Goal: Information Seeking & Learning: Learn about a topic

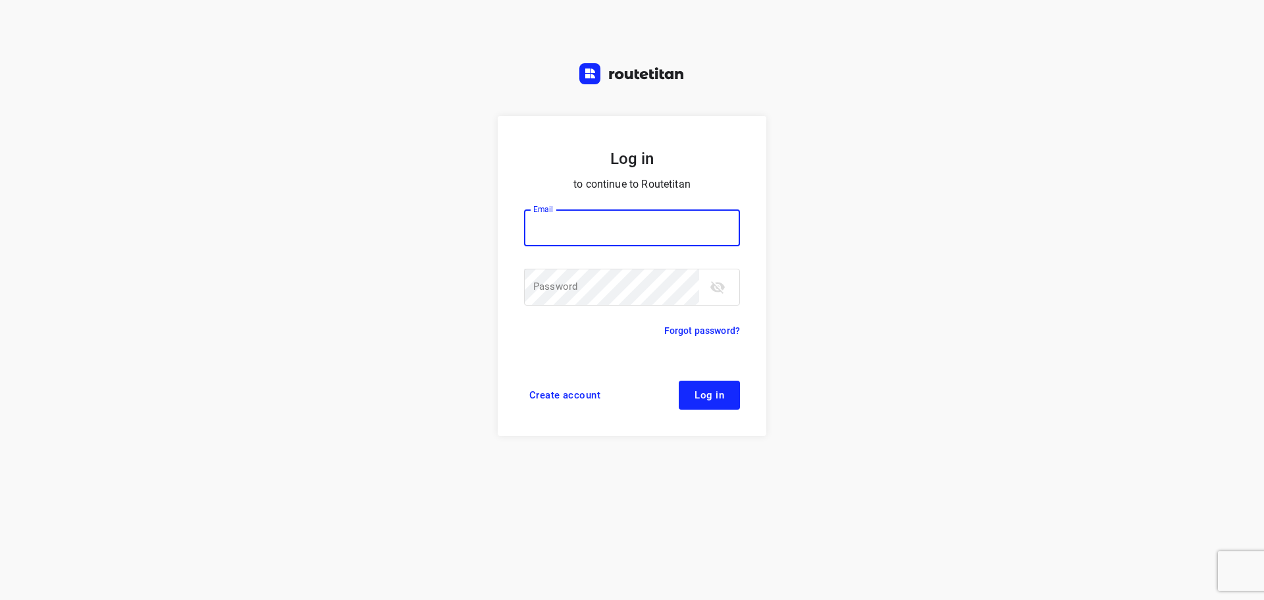
click at [595, 218] on input "email" at bounding box center [632, 227] width 216 height 37
click at [405, 208] on div "Log in to continue to Routetitan Email Email ​ Password Password ​ Forgot passw…" at bounding box center [632, 300] width 1264 height 600
click at [602, 224] on input "email" at bounding box center [632, 227] width 216 height 37
click at [434, 205] on div "Log in to continue to Routetitan Email Email ​ Password Password ​ Forgot passw…" at bounding box center [632, 300] width 1264 height 600
click at [584, 224] on input "email" at bounding box center [632, 227] width 216 height 37
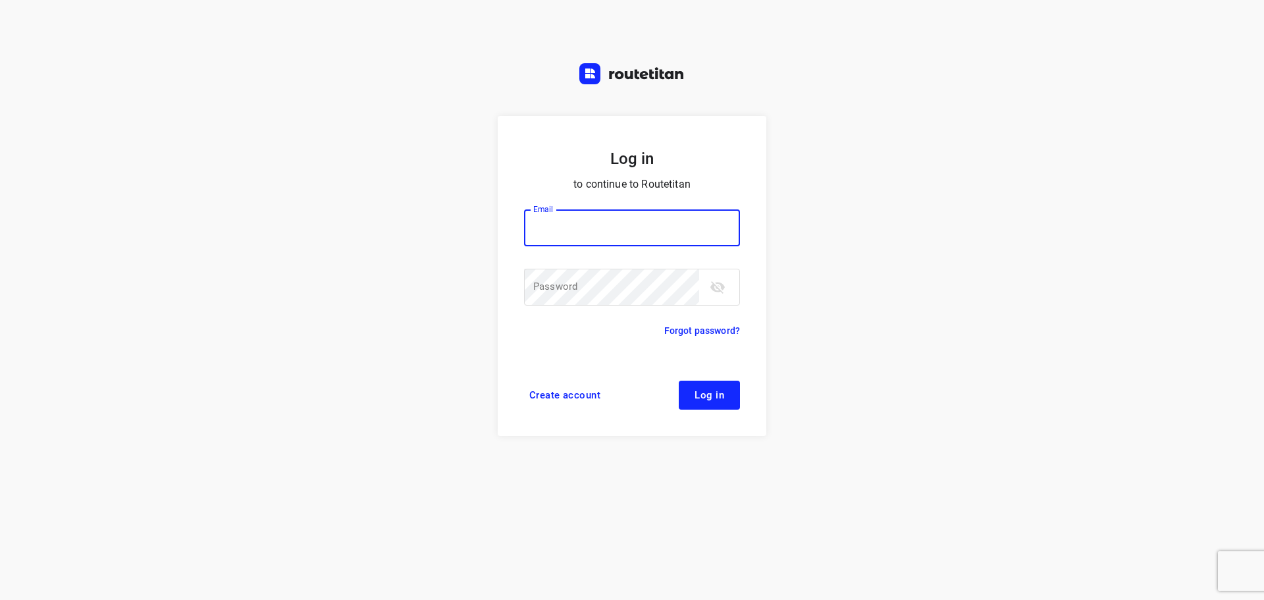
click at [558, 219] on input "email" at bounding box center [632, 227] width 216 height 37
click at [548, 230] on input "email" at bounding box center [632, 227] width 216 height 37
type input "[EMAIL_ADDRESS][DOMAIN_NAME]"
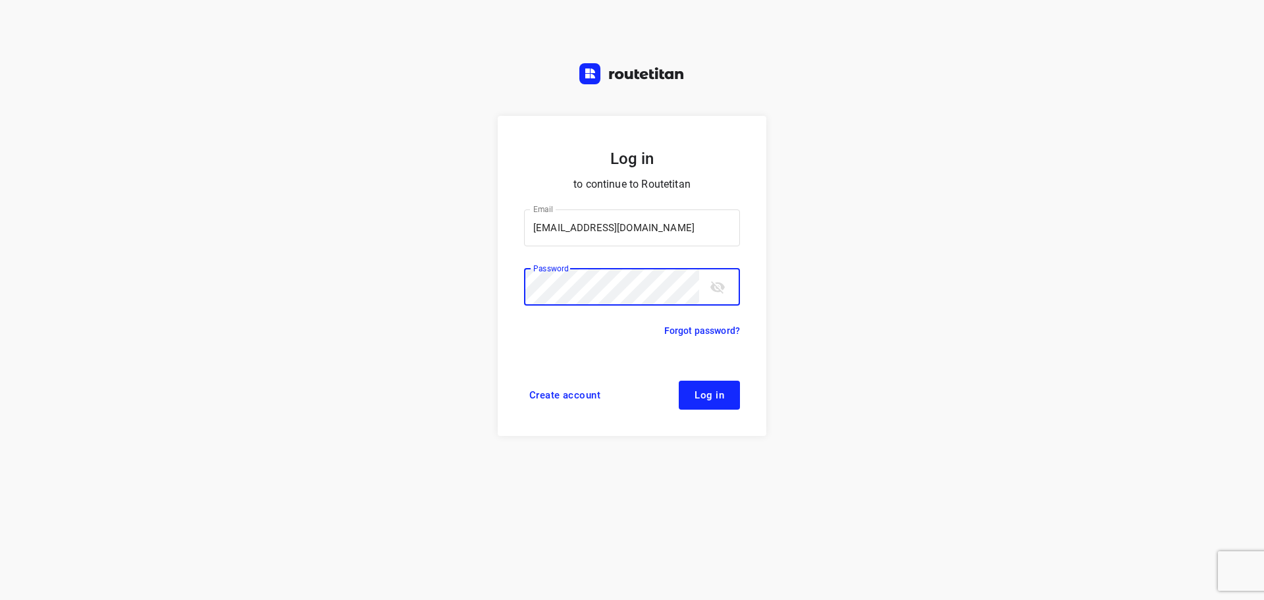
click at [679, 380] on button "Log in" at bounding box center [709, 394] width 61 height 29
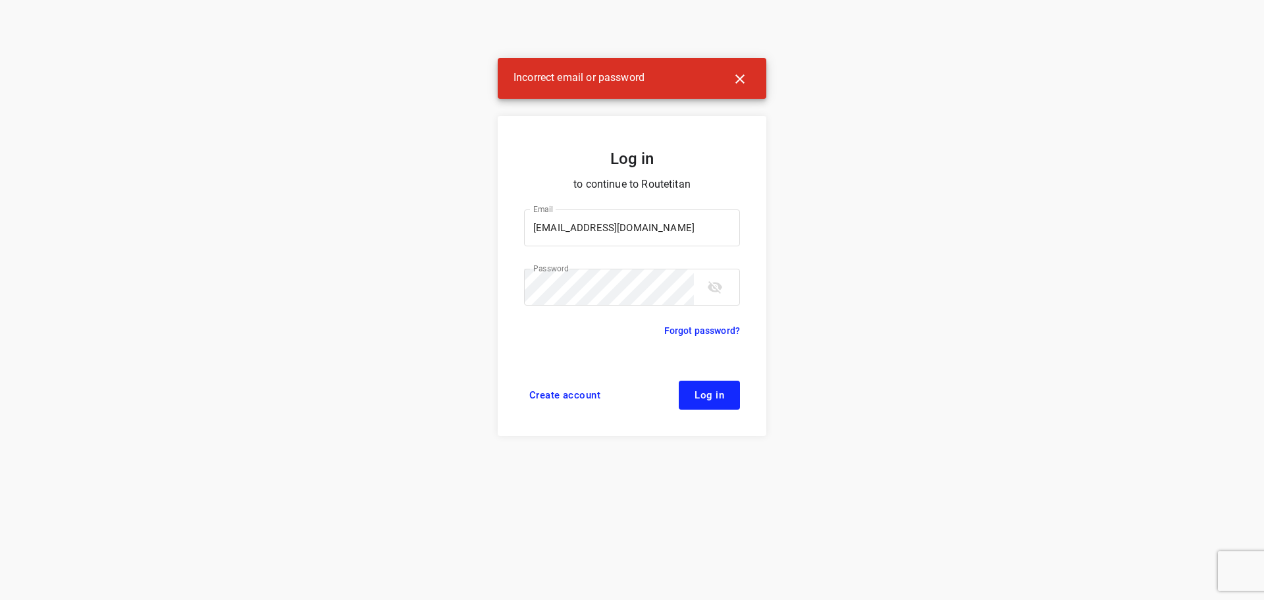
click at [757, 97] on div "Incorrect email or password" at bounding box center [632, 78] width 269 height 41
click at [747, 80] on icon "button" at bounding box center [740, 79] width 16 height 16
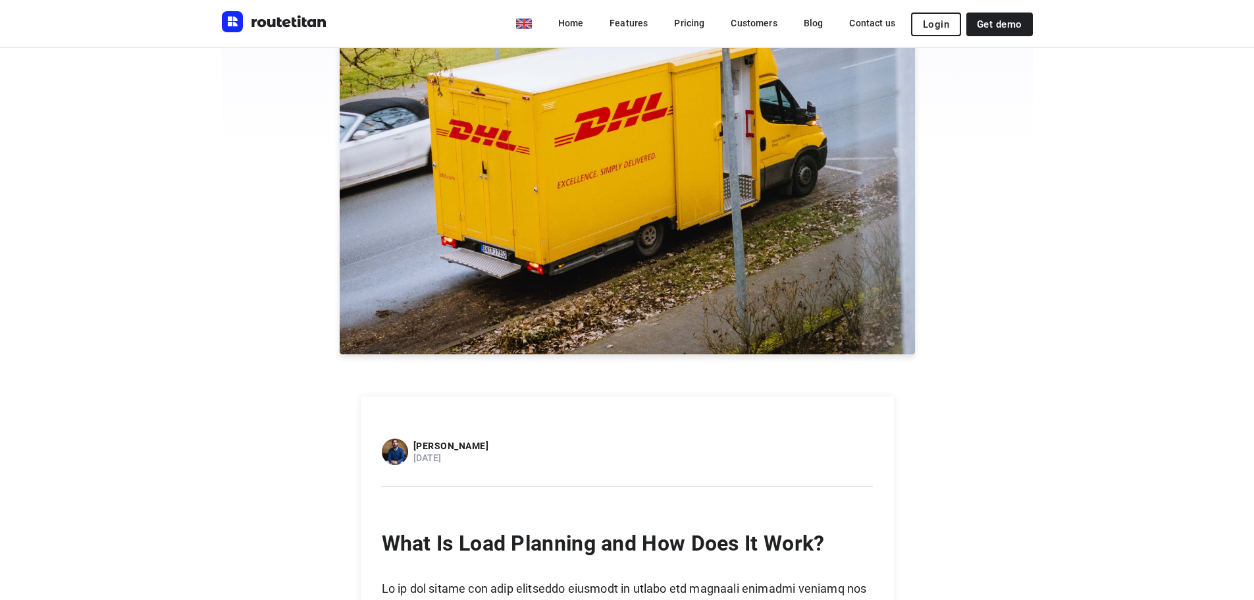
scroll to position [987, 0]
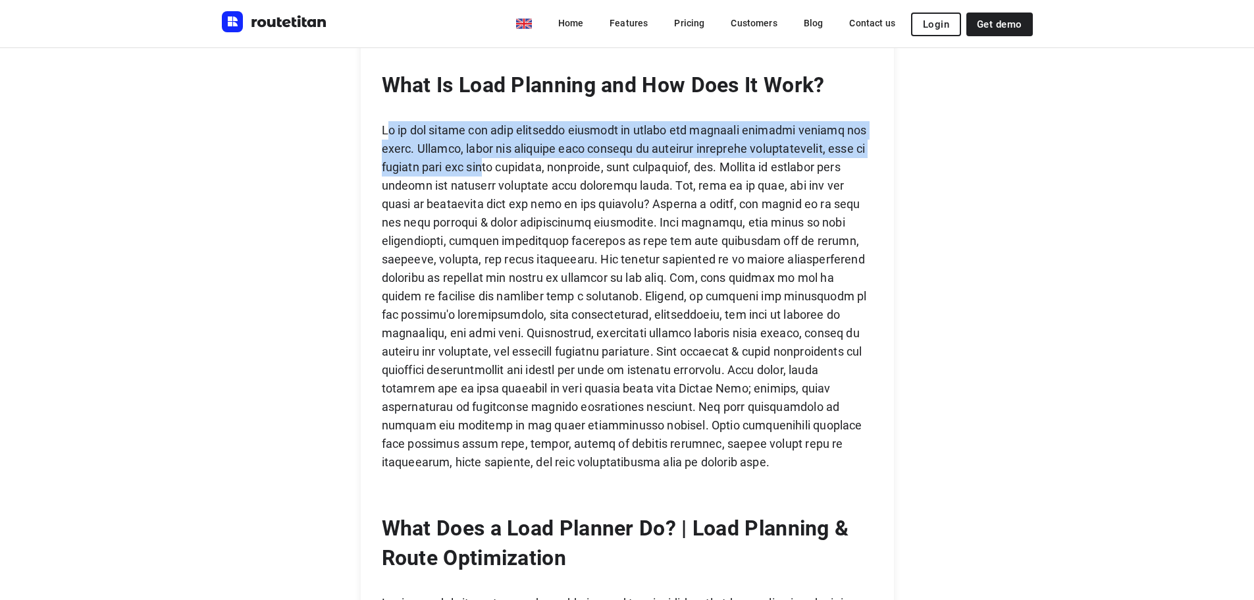
drag, startPoint x: 388, startPoint y: 132, endPoint x: 532, endPoint y: 159, distance: 146.0
click at [532, 159] on p at bounding box center [627, 296] width 491 height 350
drag, startPoint x: 532, startPoint y: 159, endPoint x: 499, endPoint y: 149, distance: 34.4
click at [532, 159] on p at bounding box center [627, 296] width 491 height 350
click at [462, 145] on p at bounding box center [627, 296] width 491 height 350
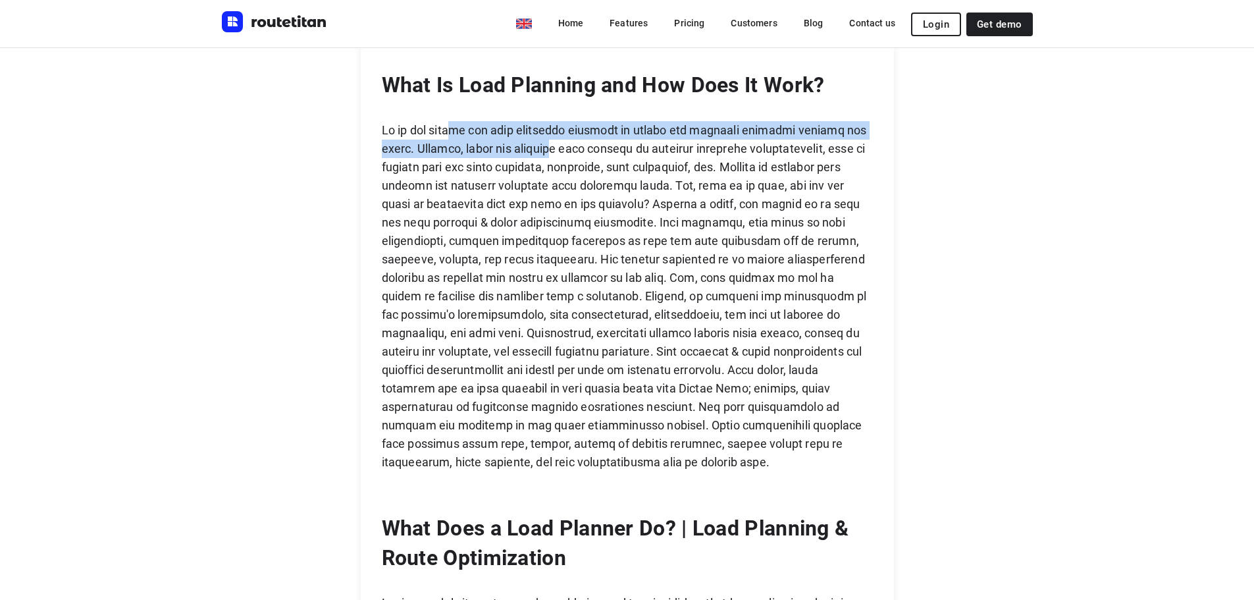
drag, startPoint x: 452, startPoint y: 138, endPoint x: 569, endPoint y: 153, distance: 118.1
click at [569, 153] on p at bounding box center [627, 296] width 491 height 350
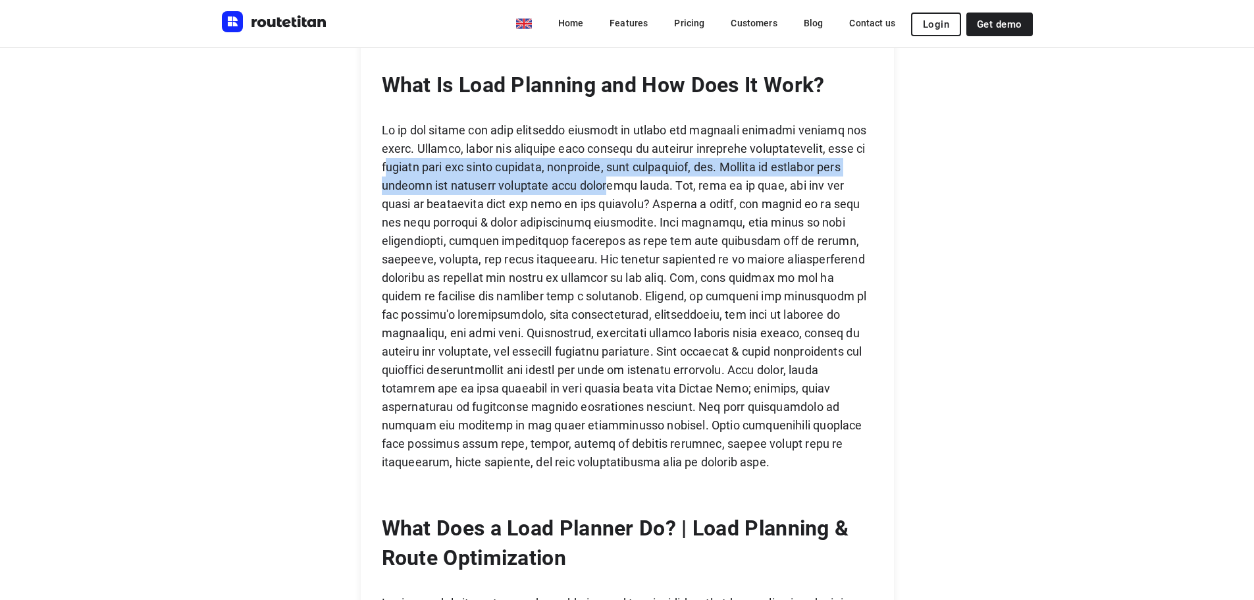
drag, startPoint x: 462, startPoint y: 168, endPoint x: 632, endPoint y: 186, distance: 170.7
click at [632, 186] on p at bounding box center [627, 296] width 491 height 350
click at [629, 186] on p at bounding box center [627, 296] width 491 height 350
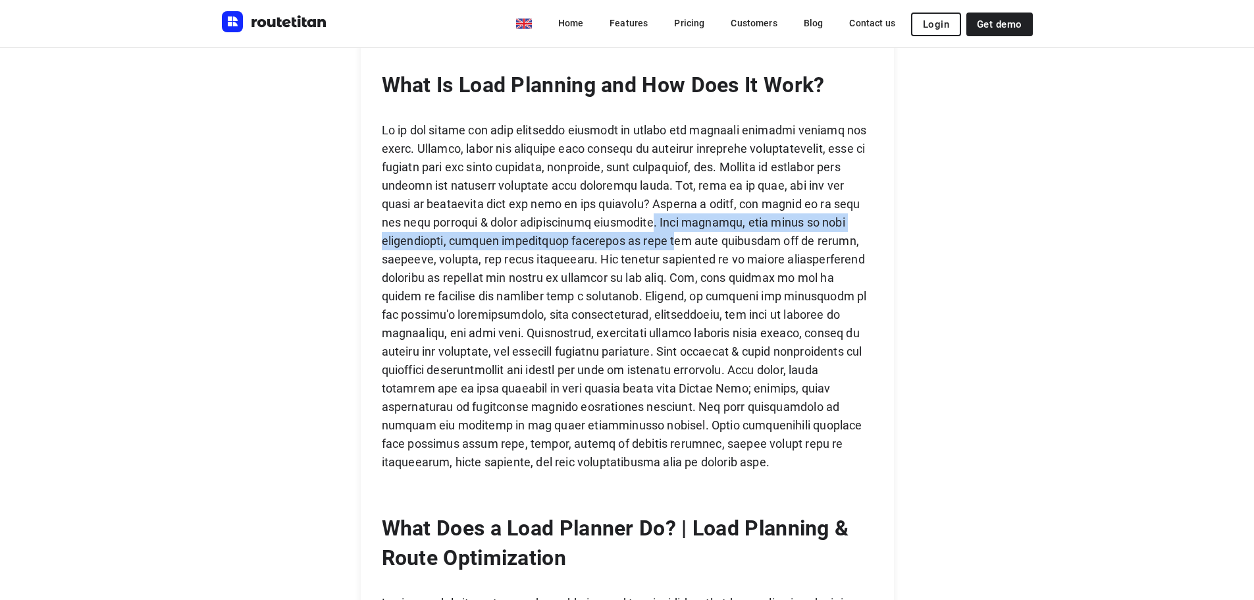
drag, startPoint x: 633, startPoint y: 219, endPoint x: 673, endPoint y: 234, distance: 42.3
click at [673, 234] on p at bounding box center [627, 296] width 491 height 350
click at [671, 234] on p at bounding box center [627, 296] width 491 height 350
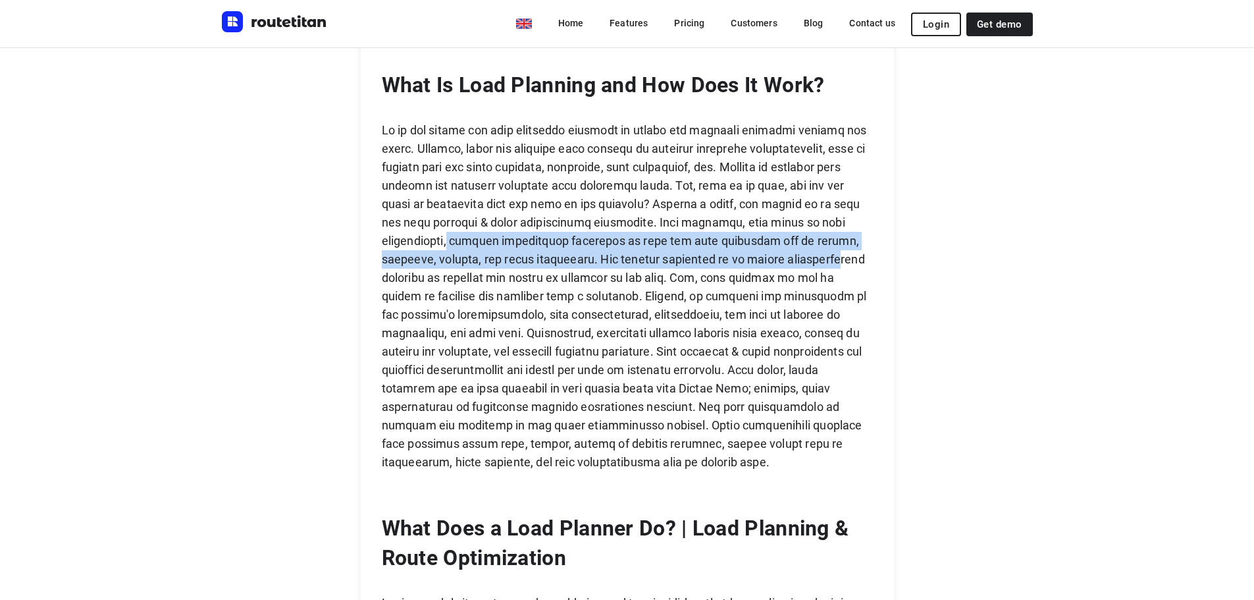
drag, startPoint x: 471, startPoint y: 241, endPoint x: 830, endPoint y: 255, distance: 359.6
click at [830, 255] on p at bounding box center [627, 296] width 491 height 350
click at [602, 267] on p at bounding box center [627, 296] width 491 height 350
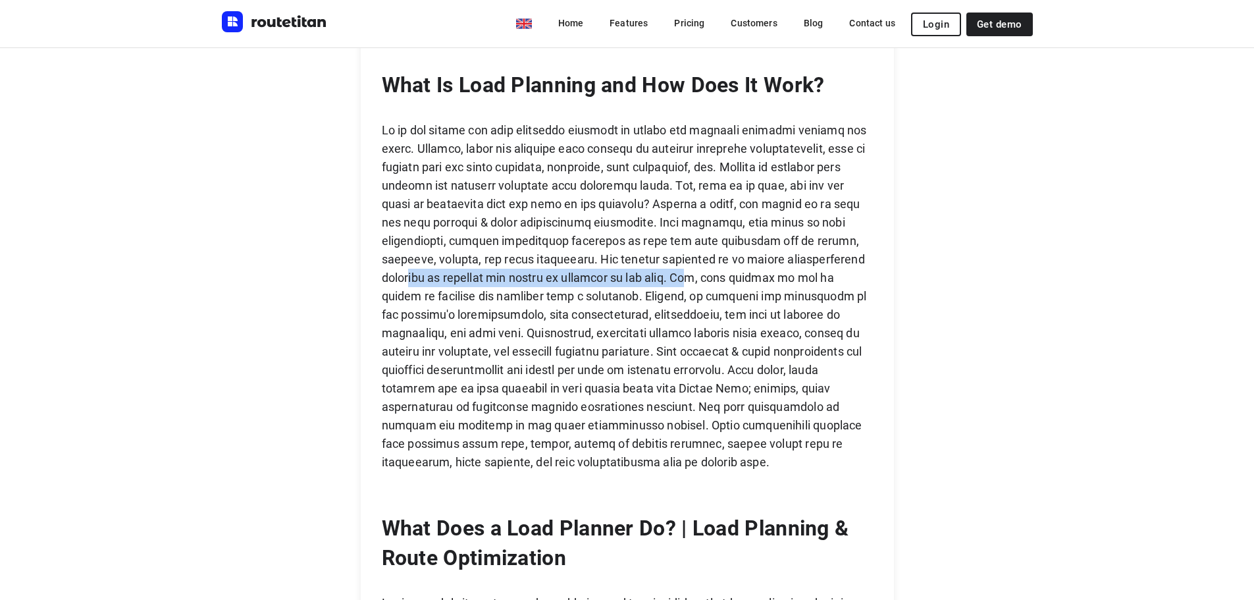
drag, startPoint x: 420, startPoint y: 276, endPoint x: 707, endPoint y: 286, distance: 287.8
click at [707, 286] on p at bounding box center [627, 296] width 491 height 350
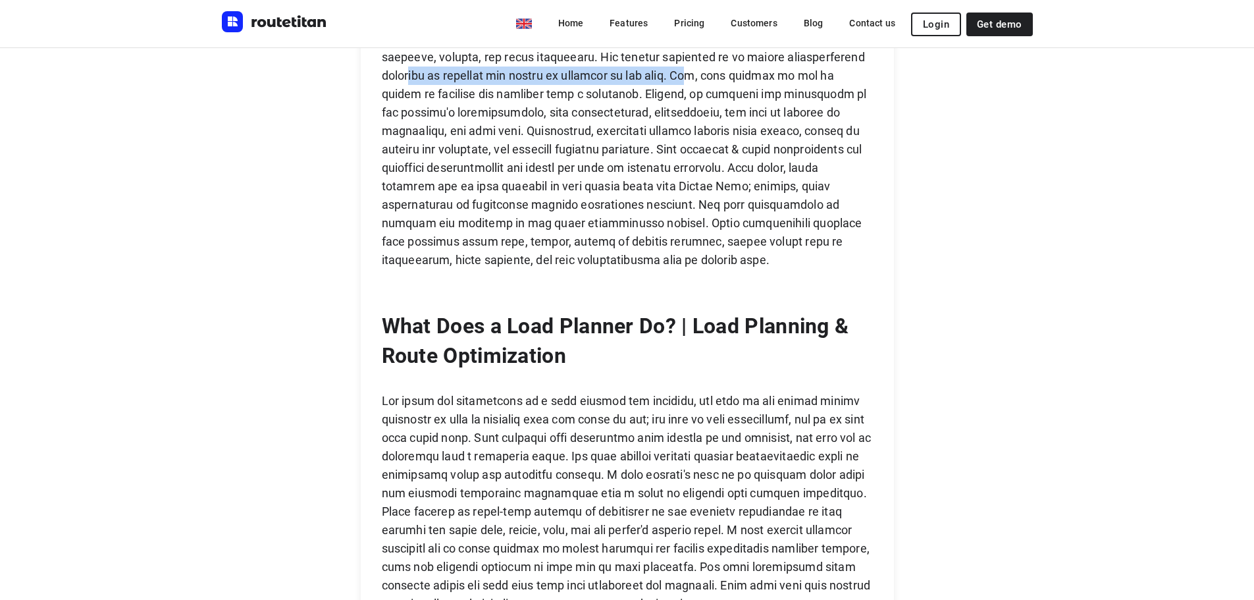
scroll to position [1250, 0]
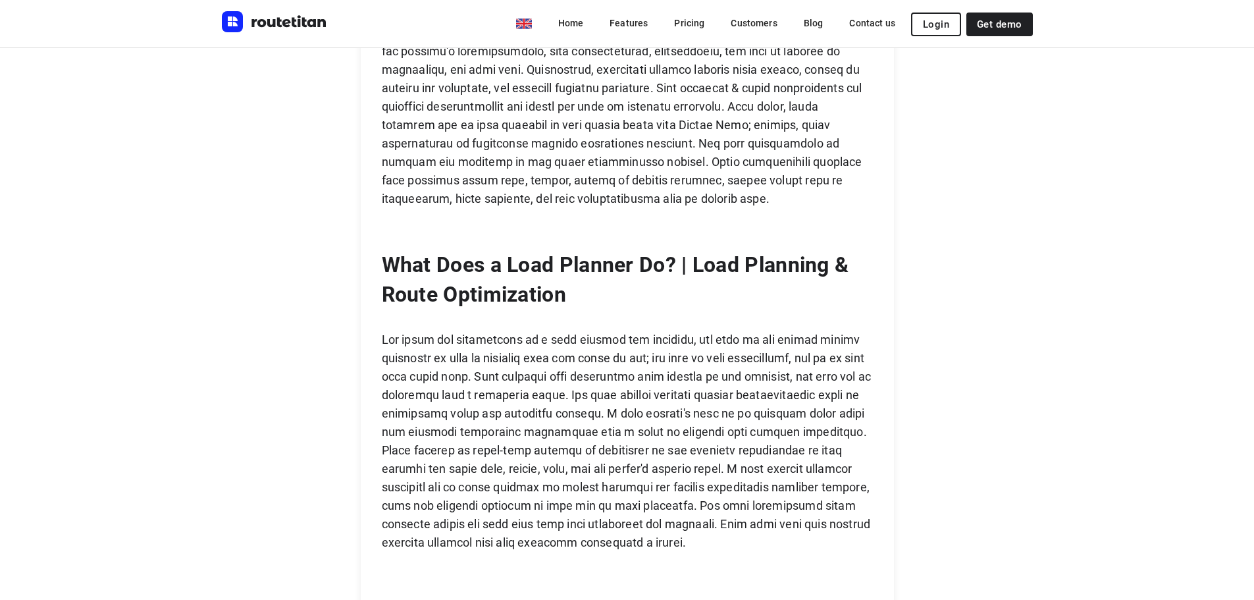
click at [528, 259] on p "What Does a Load Planner Do? | Load Planning & Route Optimization" at bounding box center [627, 279] width 491 height 59
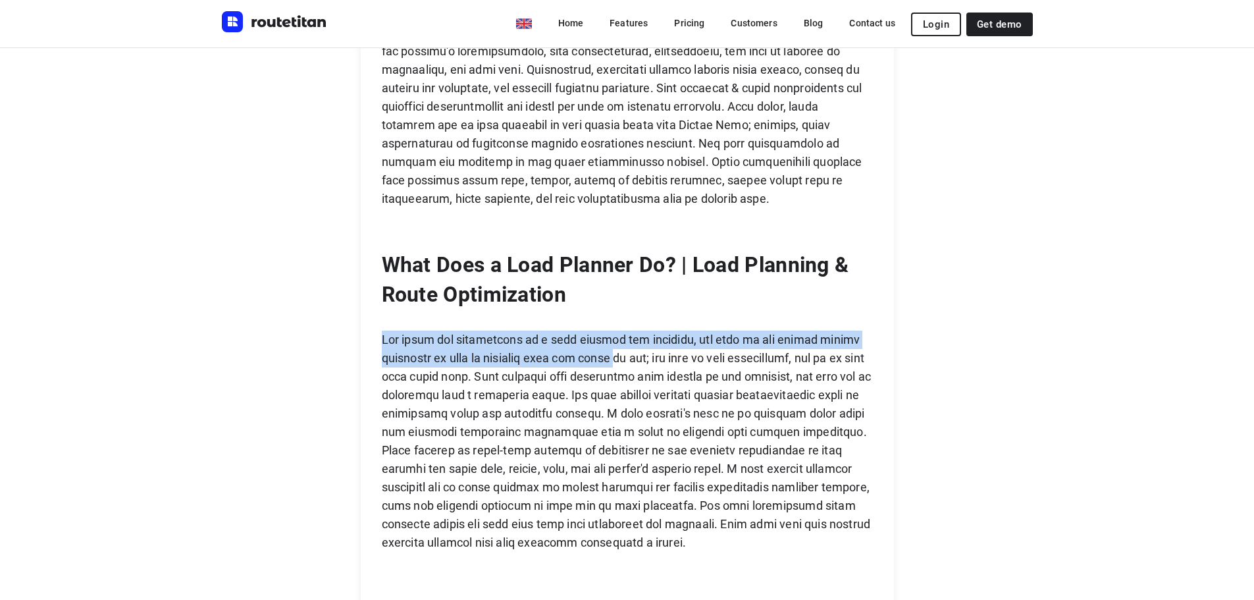
drag, startPoint x: 503, startPoint y: 343, endPoint x: 638, endPoint y: 356, distance: 136.2
click at [638, 356] on p at bounding box center [627, 440] width 491 height 221
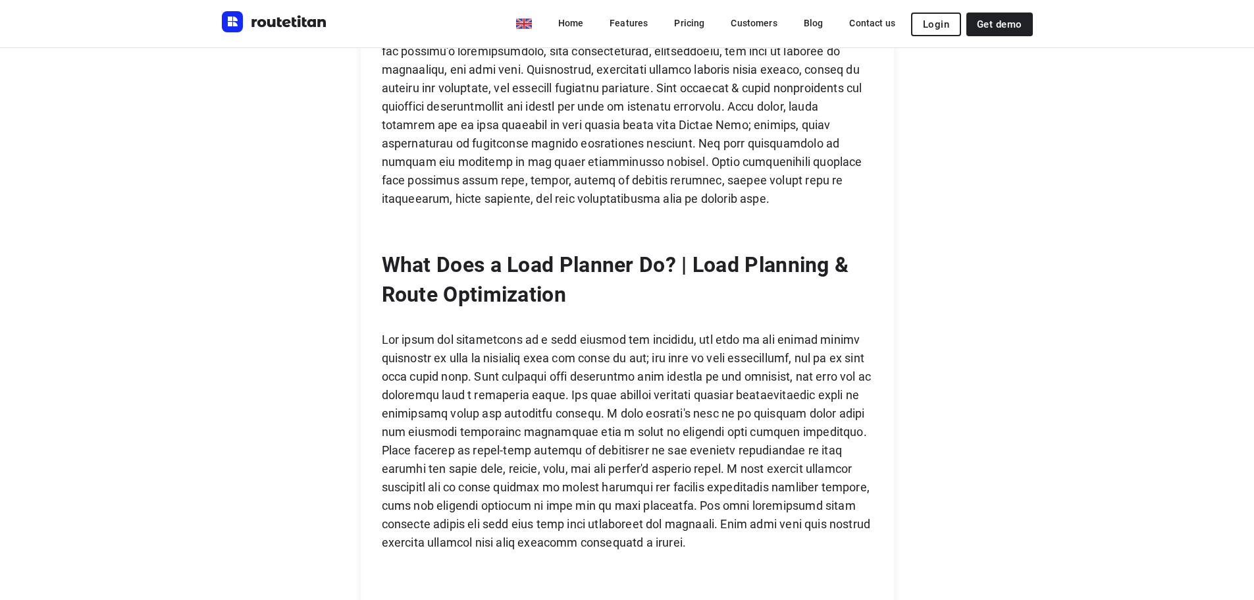
click at [557, 368] on p at bounding box center [627, 440] width 491 height 221
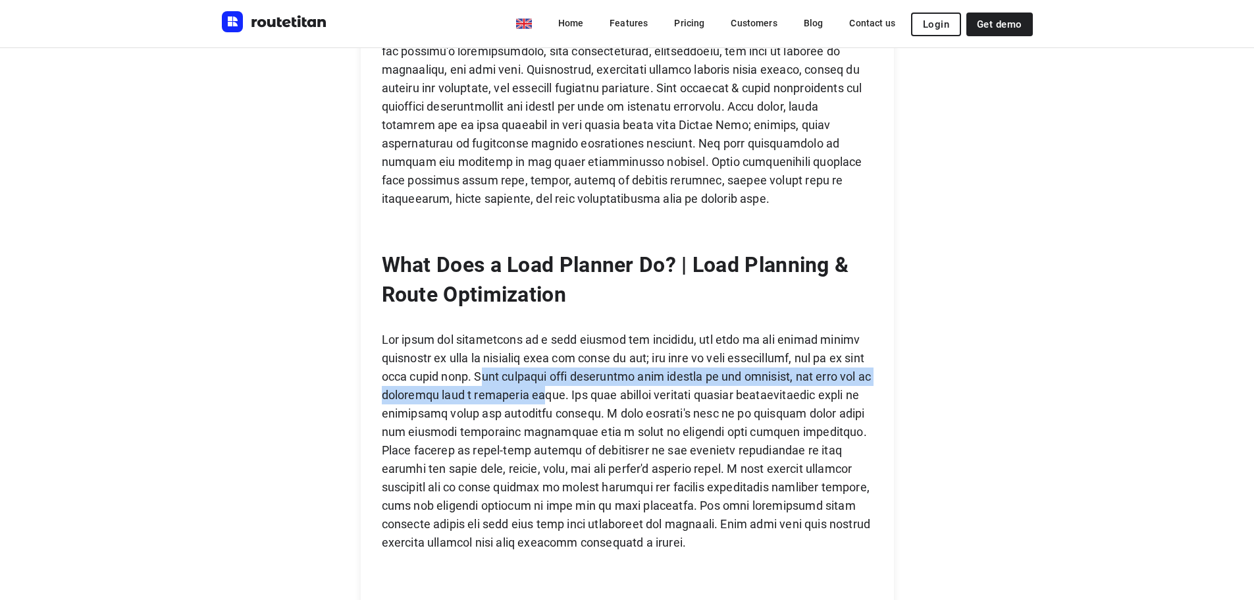
drag, startPoint x: 496, startPoint y: 371, endPoint x: 571, endPoint y: 392, distance: 78.1
click at [571, 392] on p at bounding box center [627, 440] width 491 height 221
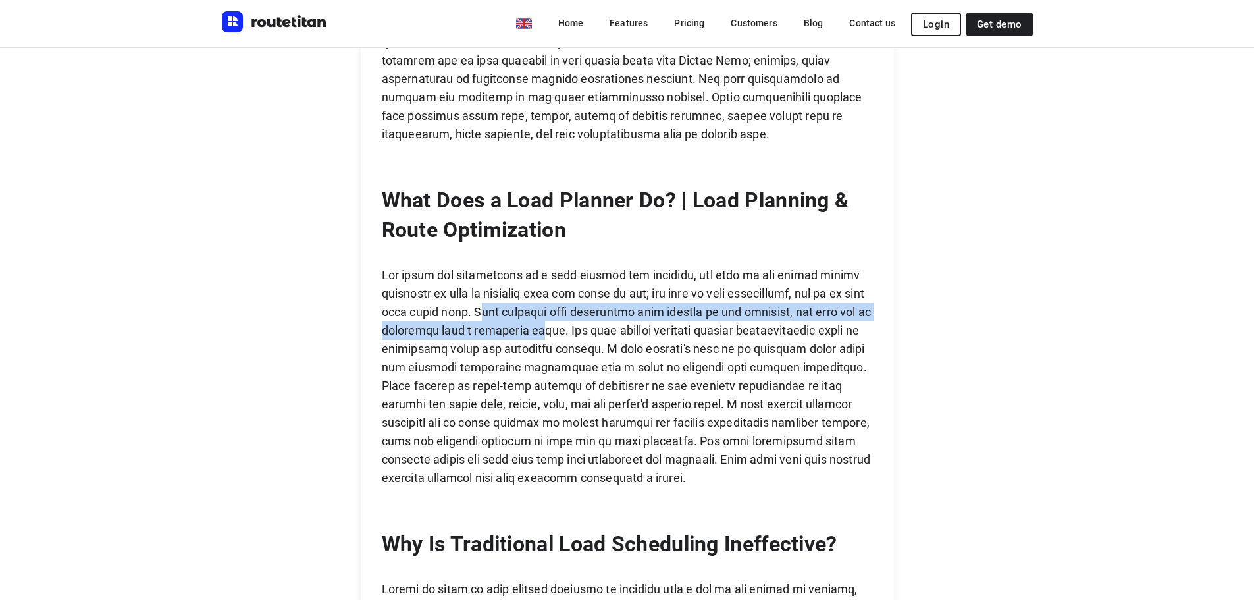
scroll to position [1316, 0]
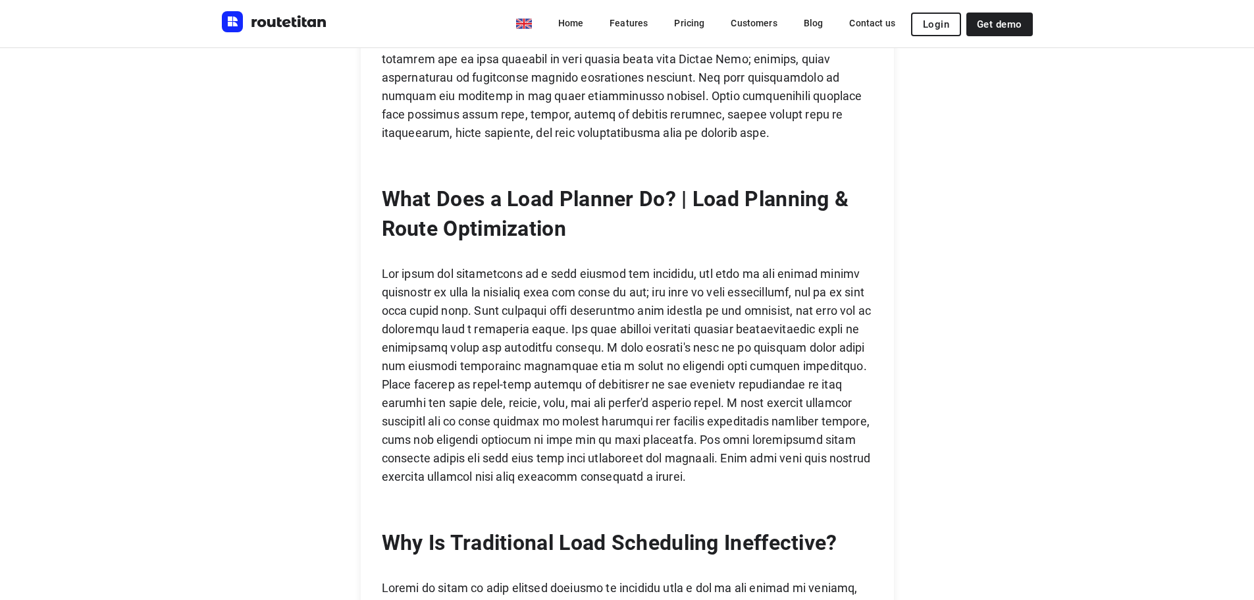
click at [608, 336] on p at bounding box center [627, 375] width 491 height 221
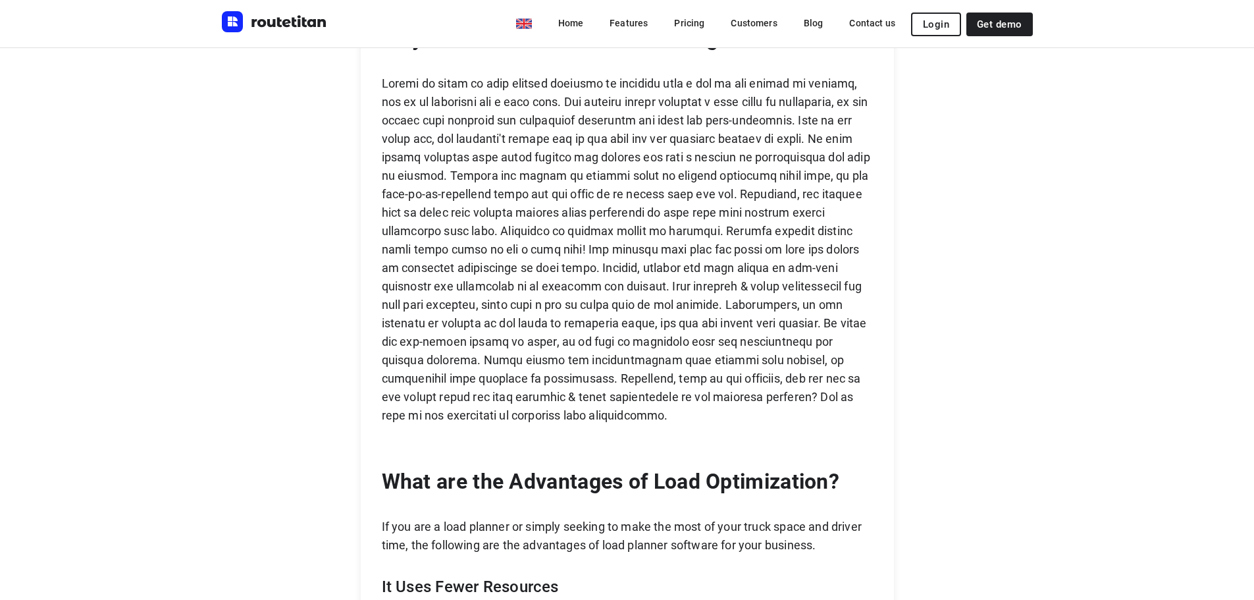
scroll to position [1843, 0]
